Goal: Task Accomplishment & Management: Manage account settings

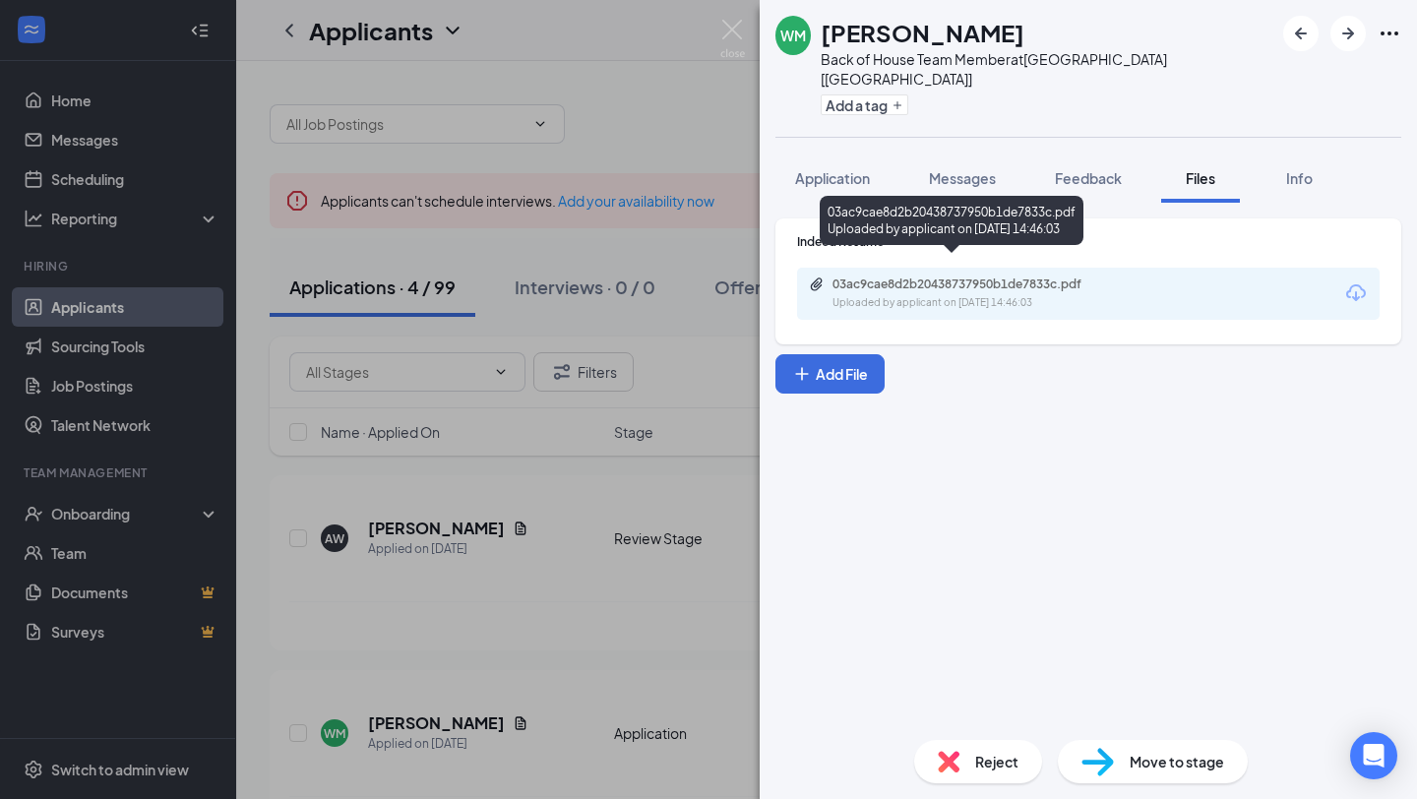
click at [987, 276] on div "03ac9cae8d2b20438737950b1de7833c.pdf Uploaded by applicant on [DATE] 14:46:03" at bounding box center [968, 293] width 319 height 34
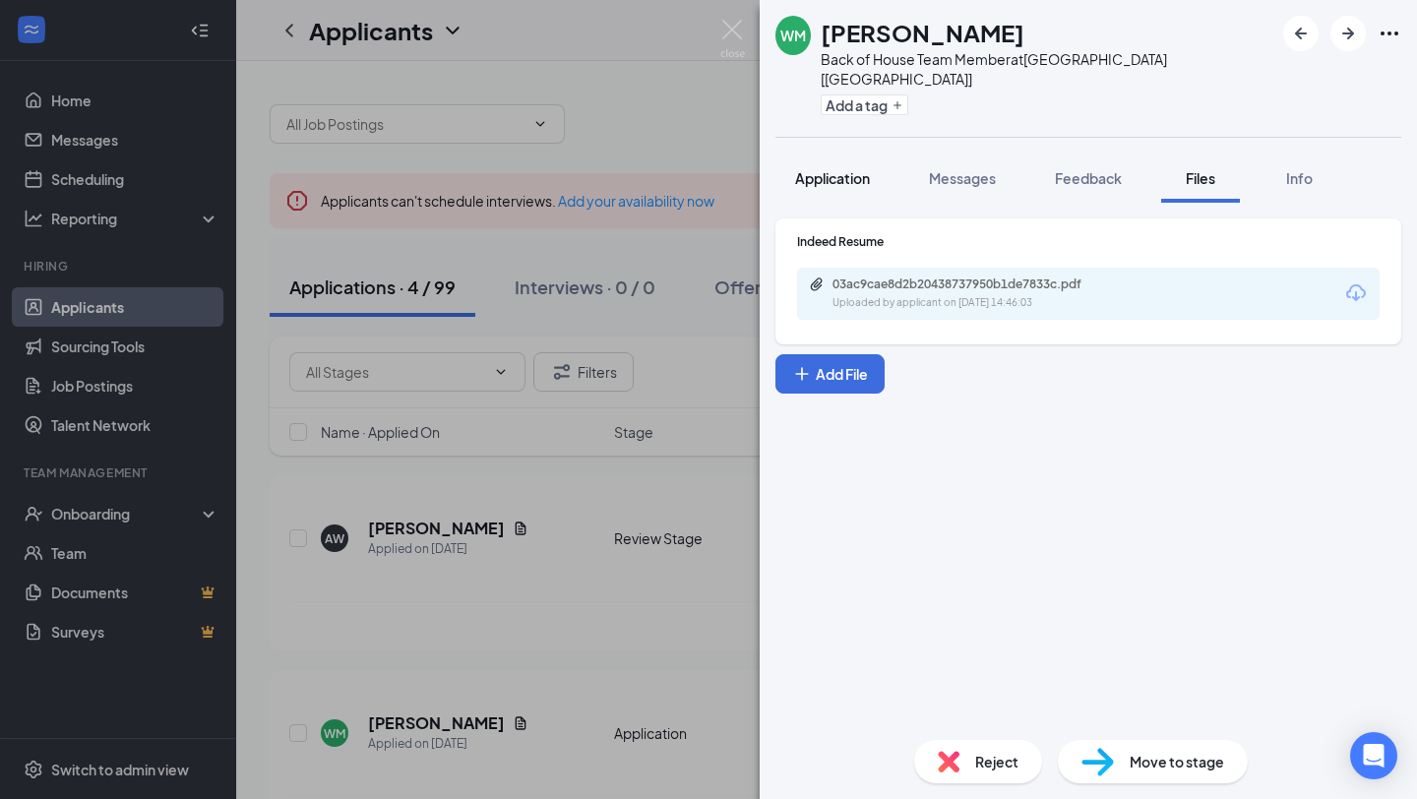
click at [864, 168] on button "Application" at bounding box center [832, 177] width 114 height 49
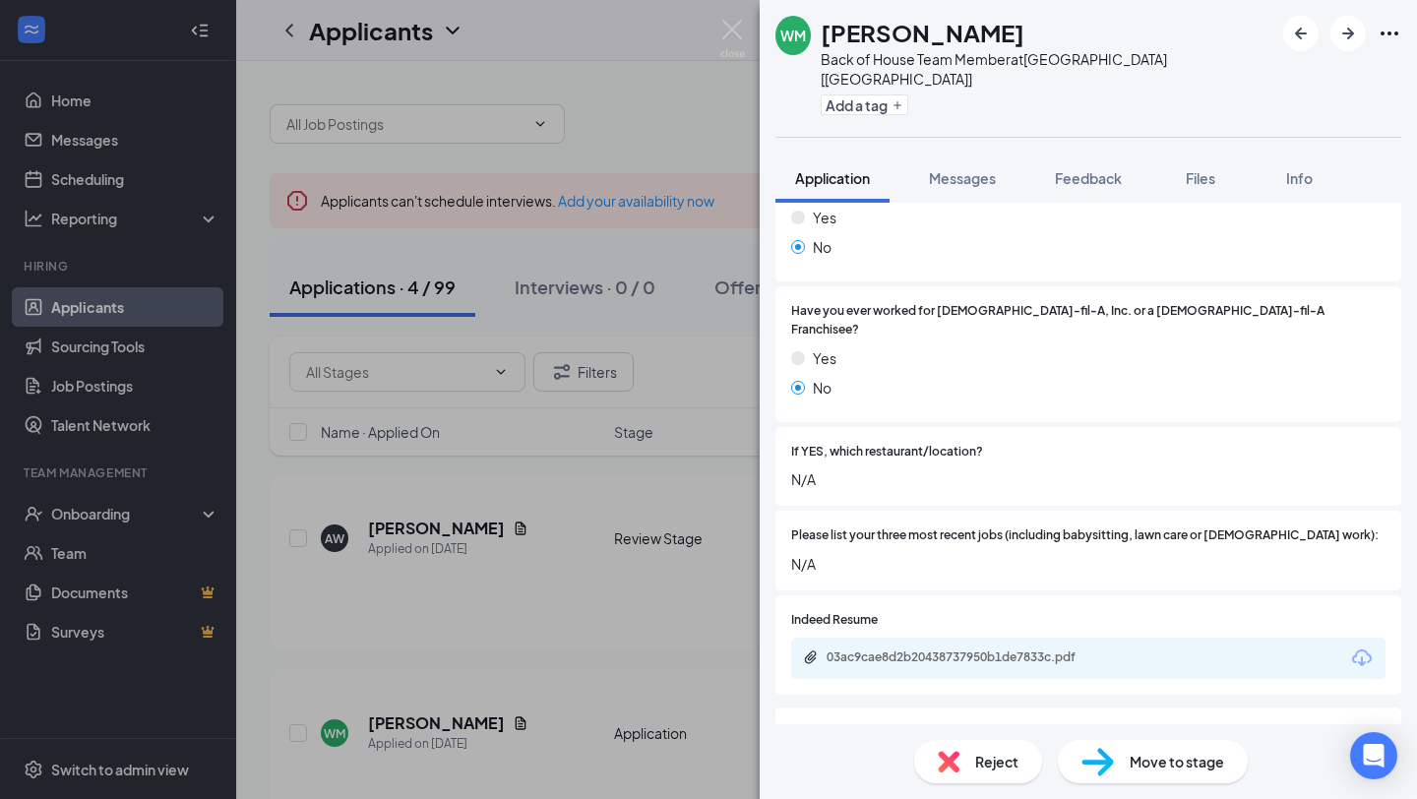
scroll to position [562, 0]
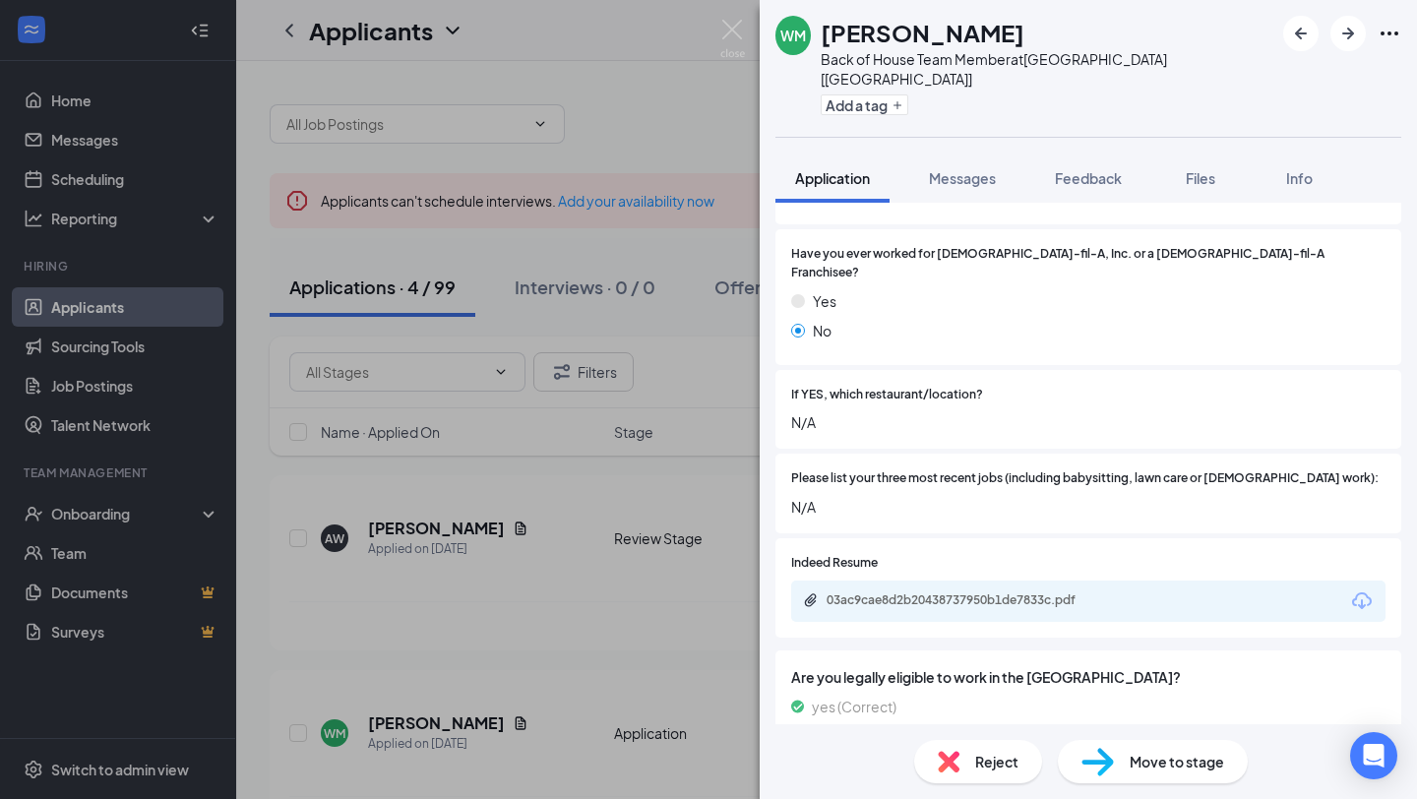
click at [1173, 580] on div "03ac9cae8d2b20438737950b1de7833c.pdf" at bounding box center [1088, 600] width 594 height 41
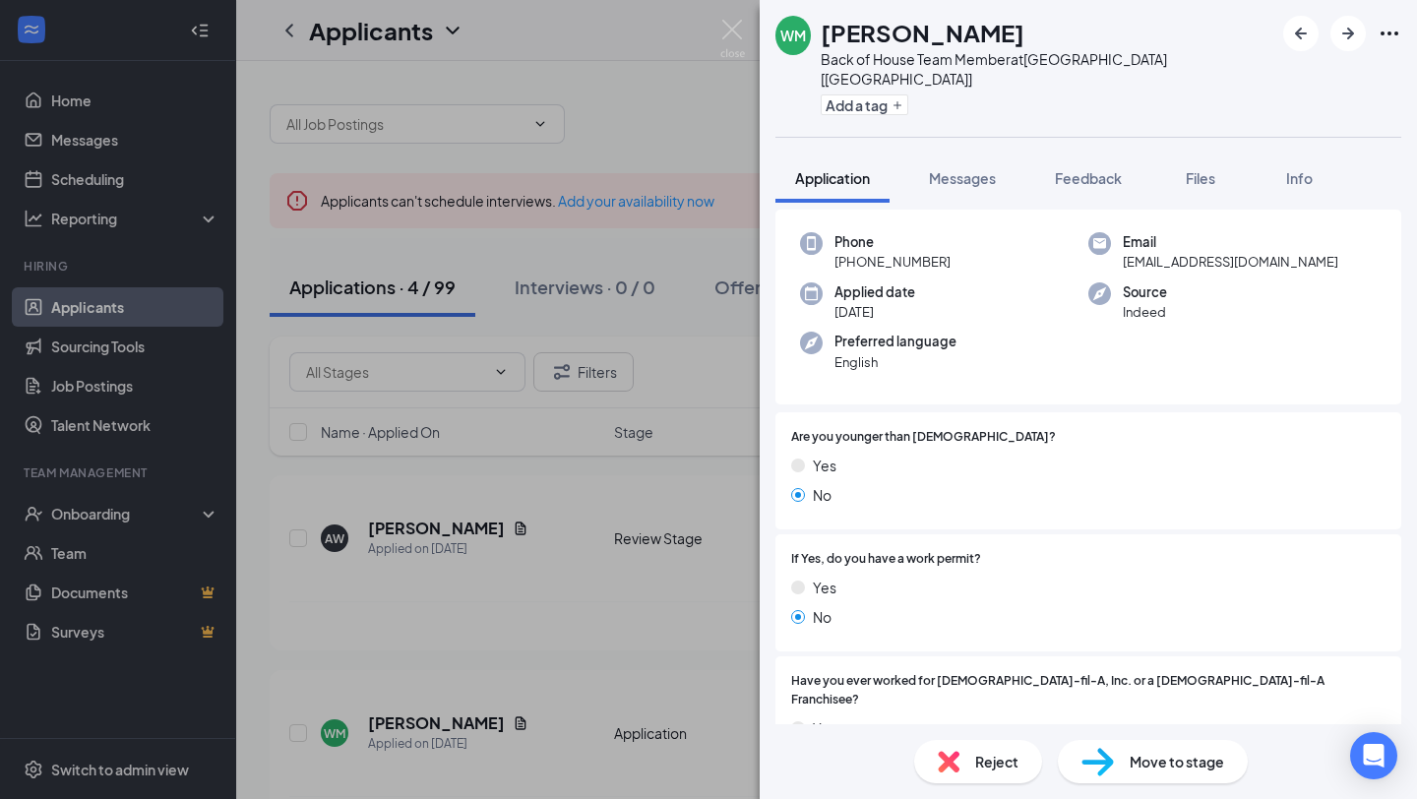
scroll to position [0, 0]
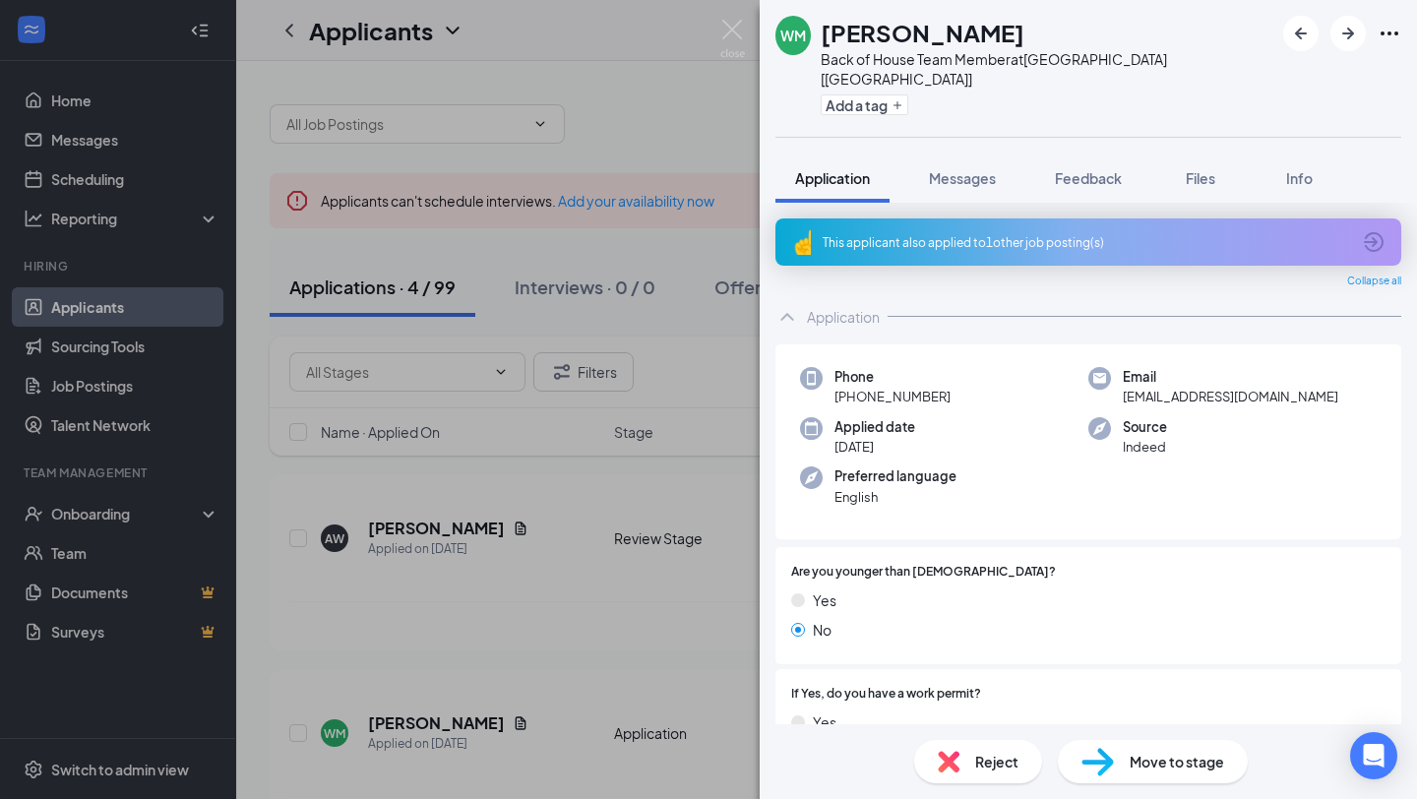
click at [636, 127] on div "WM [PERSON_NAME] Back of House Team Member at [GEOGRAPHIC_DATA] [[GEOGRAPHIC_DA…" at bounding box center [708, 399] width 1417 height 799
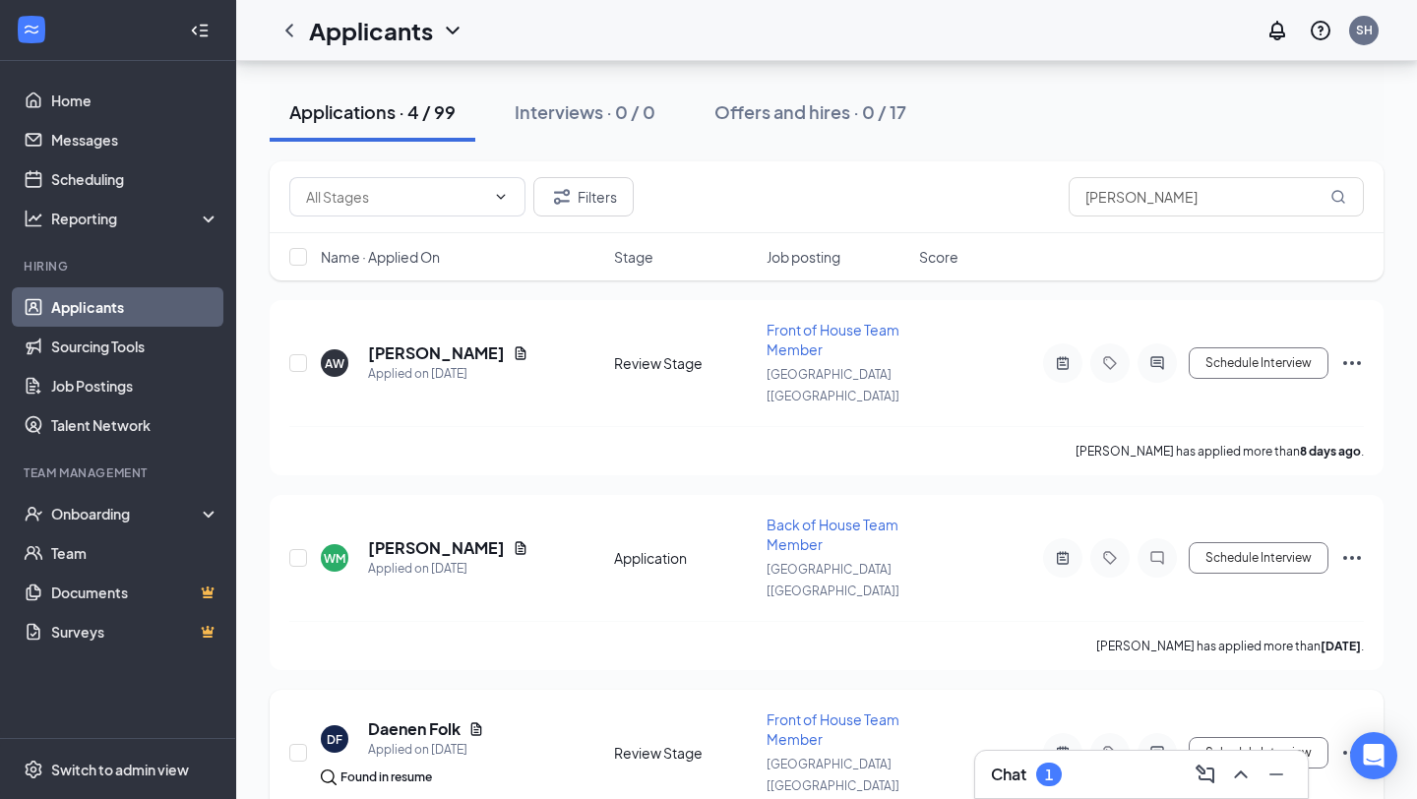
scroll to position [174, 0]
click at [1071, 539] on div at bounding box center [1062, 558] width 39 height 39
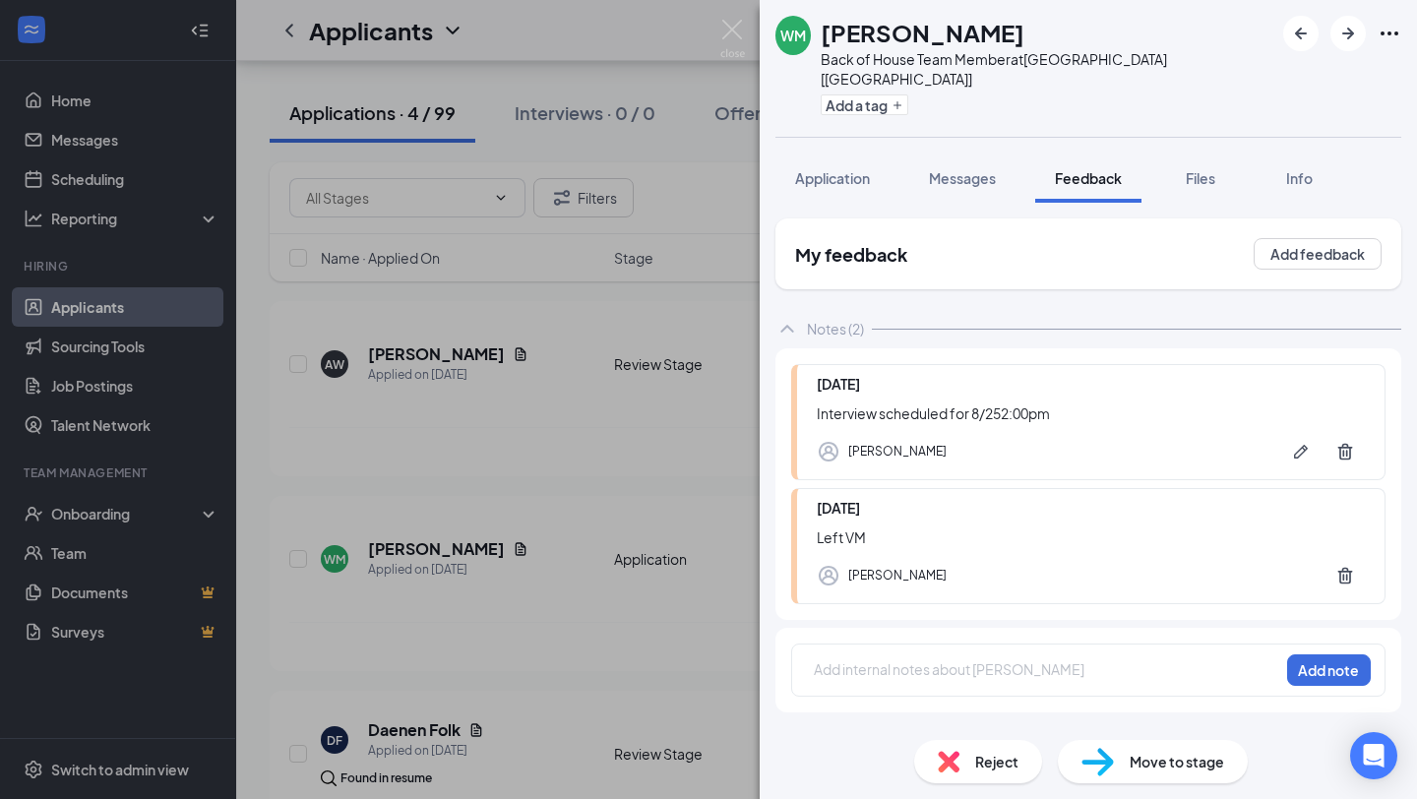
click at [942, 667] on div "Add internal notes about [PERSON_NAME] Add note" at bounding box center [1088, 669] width 594 height 53
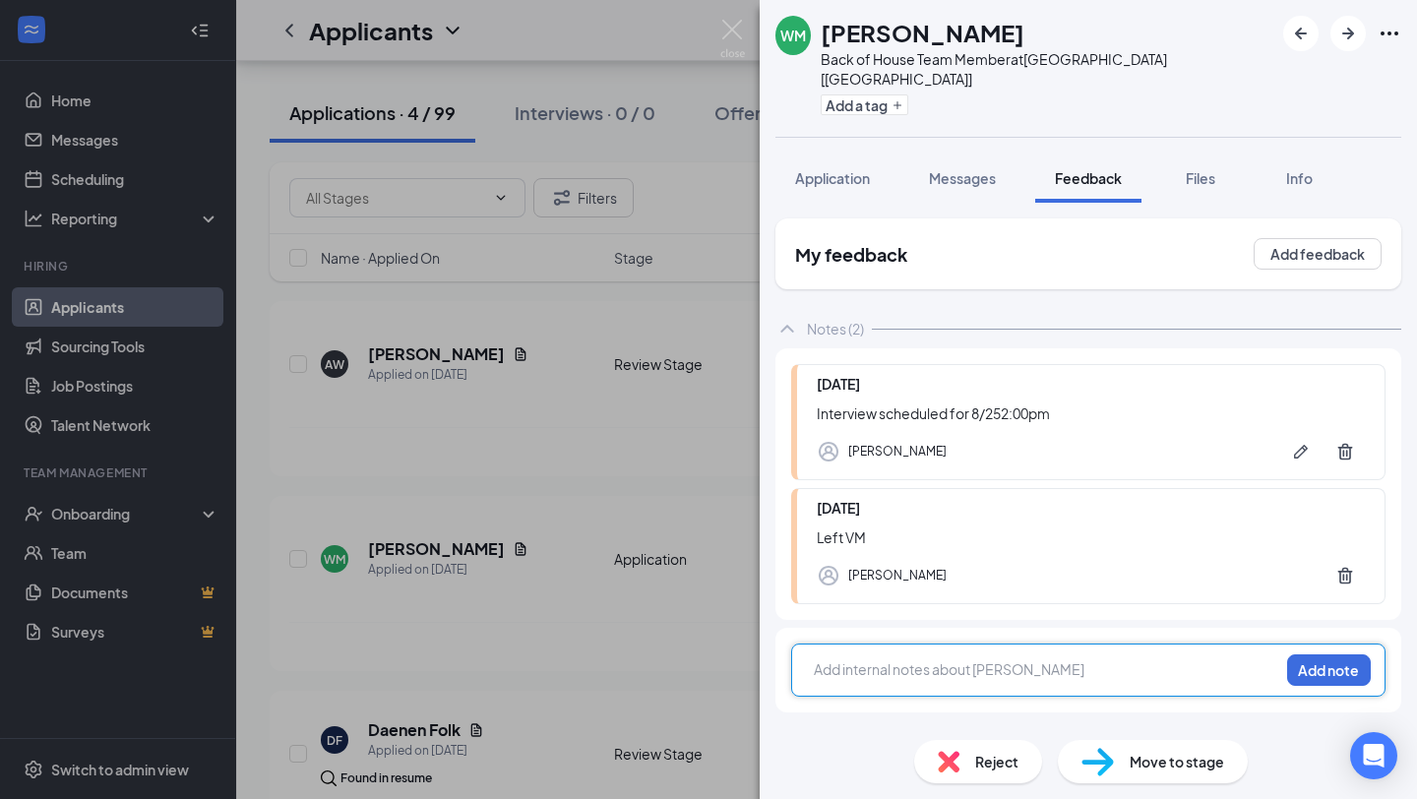
click at [939, 659] on div at bounding box center [1046, 669] width 463 height 21
click at [1294, 662] on button "Add note" at bounding box center [1329, 669] width 84 height 31
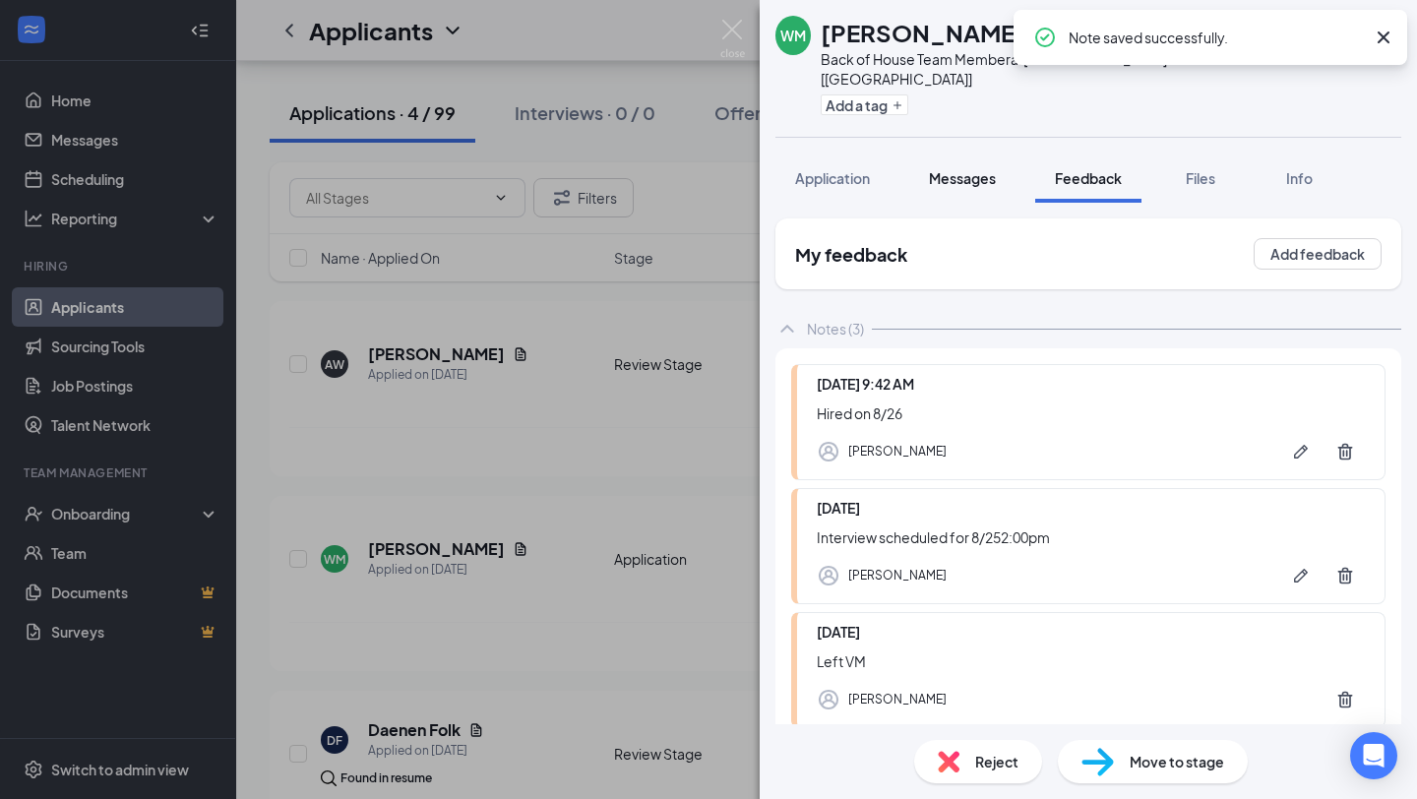
click at [981, 169] on span "Messages" at bounding box center [962, 178] width 67 height 18
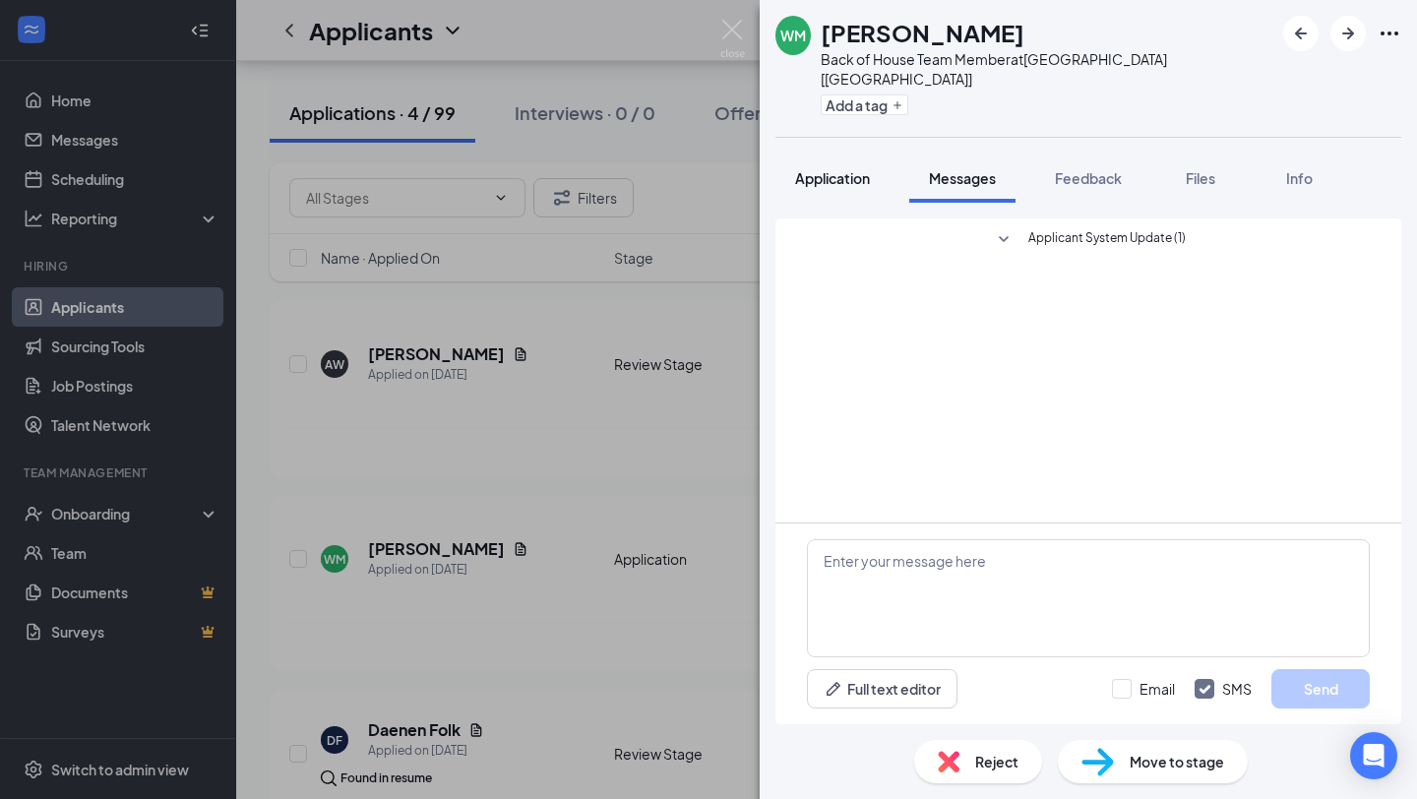
click at [841, 169] on span "Application" at bounding box center [832, 178] width 75 height 18
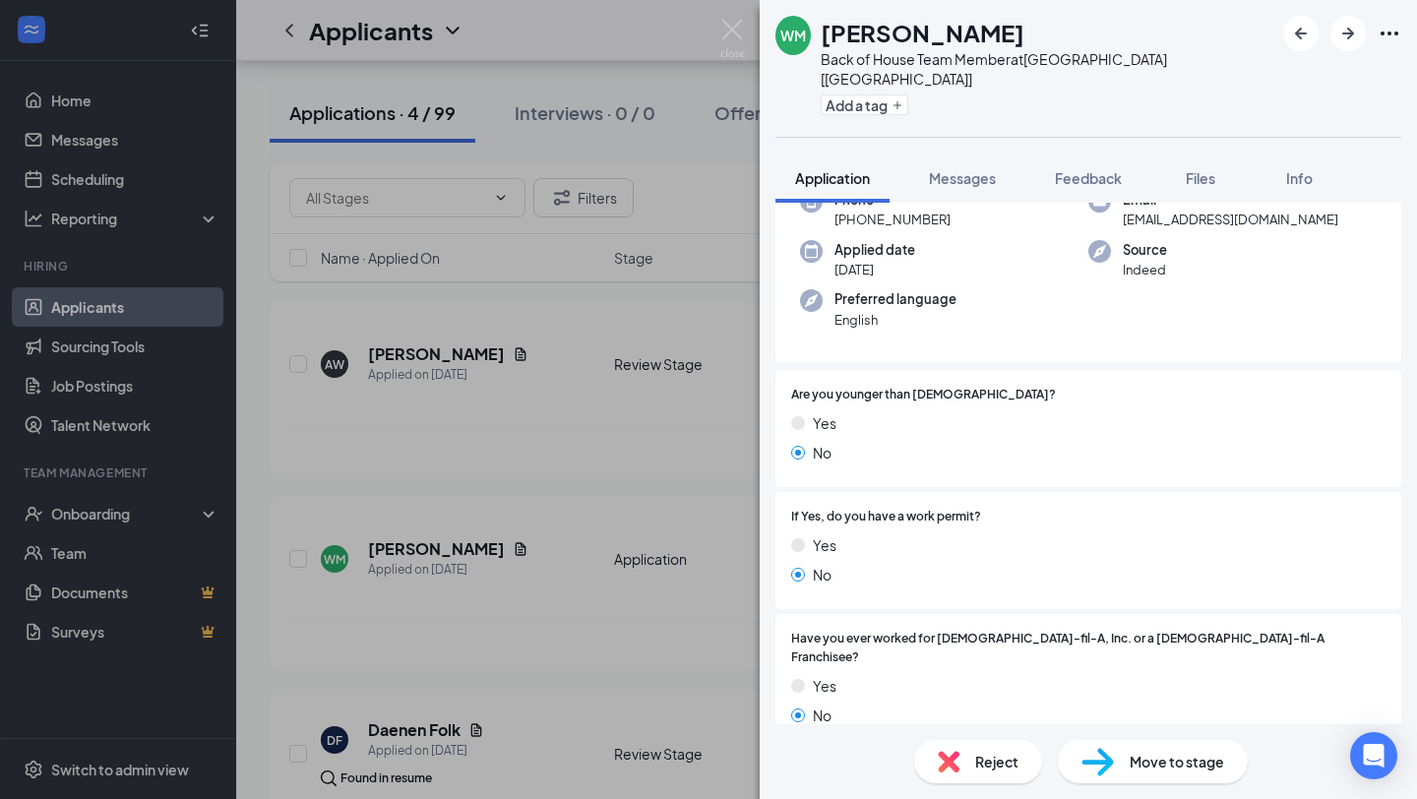
scroll to position [77, 0]
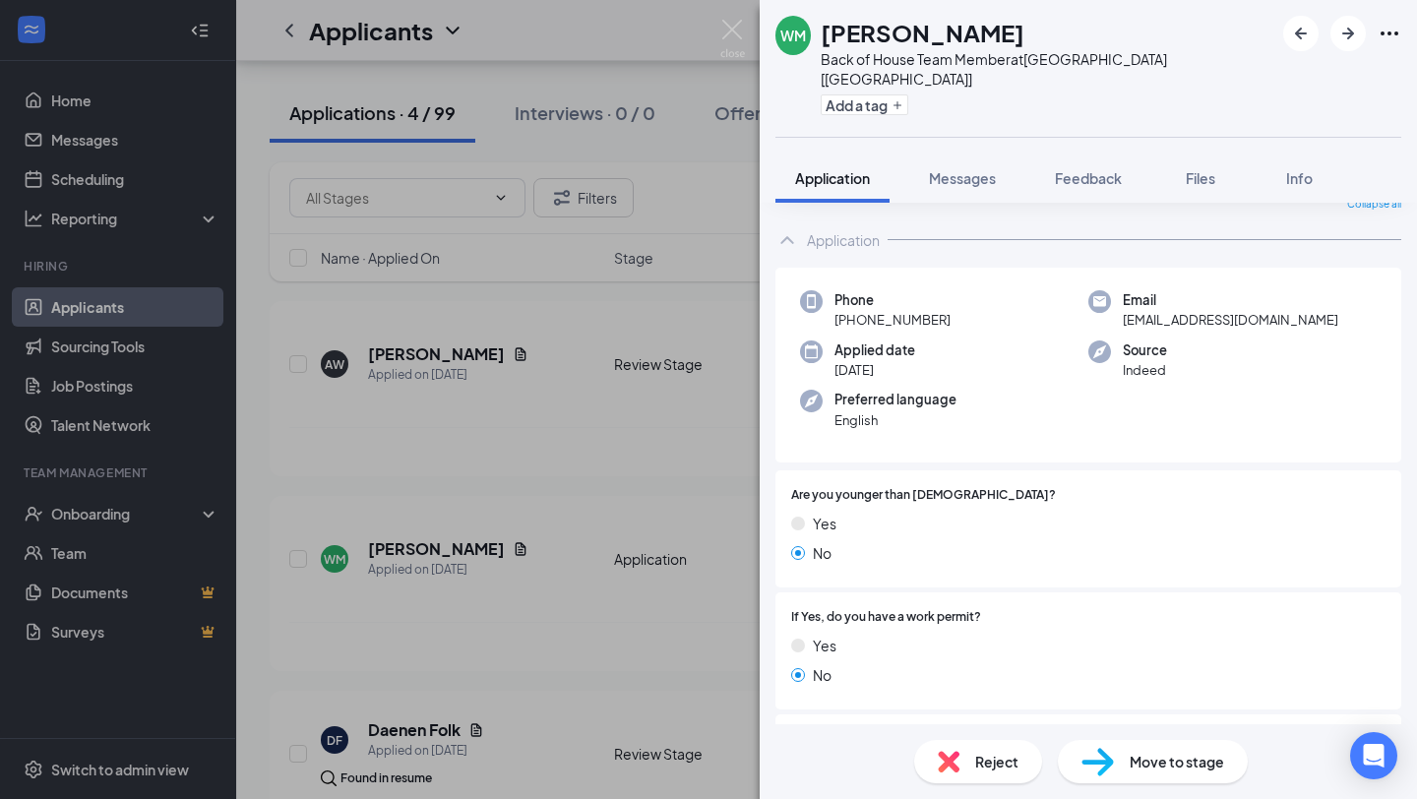
click at [722, 155] on div "WM [PERSON_NAME] Back of House Team Member at [GEOGRAPHIC_DATA] [[GEOGRAPHIC_DA…" at bounding box center [708, 399] width 1417 height 799
